Goal: Task Accomplishment & Management: Manage account settings

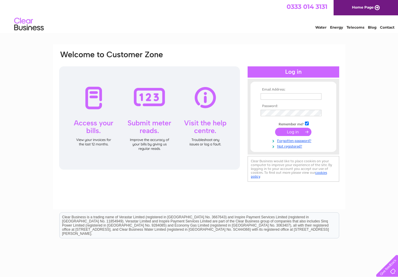
type input "[PERSON_NAME][EMAIL_ADDRESS][DOMAIN_NAME]"
click at [293, 132] on input "submit" at bounding box center [293, 132] width 36 height 8
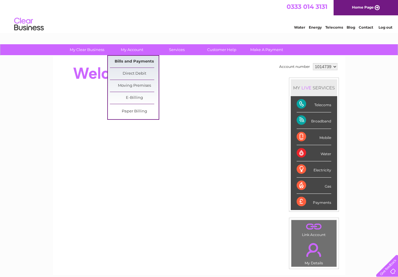
click at [140, 62] on link "Bills and Payments" at bounding box center [134, 62] width 49 height 12
click at [131, 61] on link "Bills and Payments" at bounding box center [134, 62] width 49 height 12
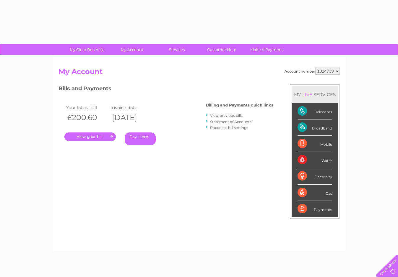
click at [97, 137] on link "." at bounding box center [89, 137] width 51 height 9
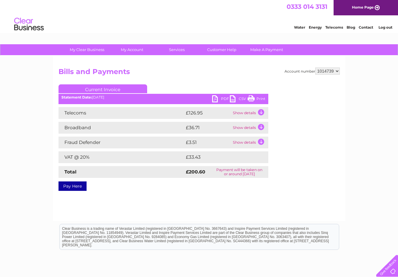
click at [217, 98] on link "PDF" at bounding box center [221, 99] width 18 height 9
